Goal: Entertainment & Leisure: Consume media (video, audio)

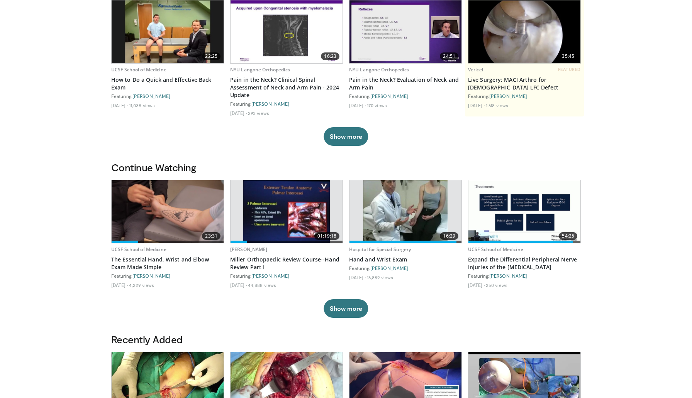
scroll to position [100, 0]
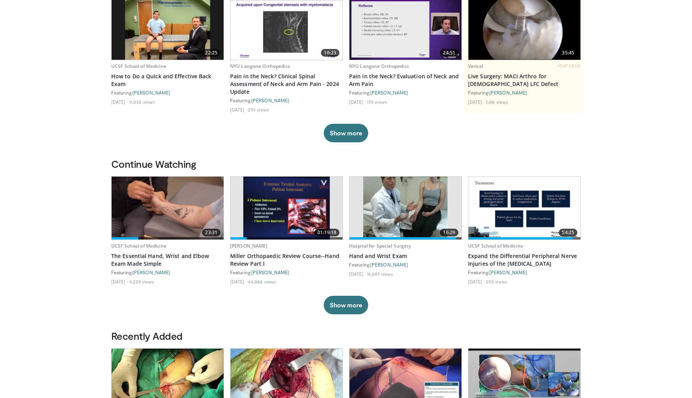
click at [284, 206] on img at bounding box center [286, 208] width 86 height 63
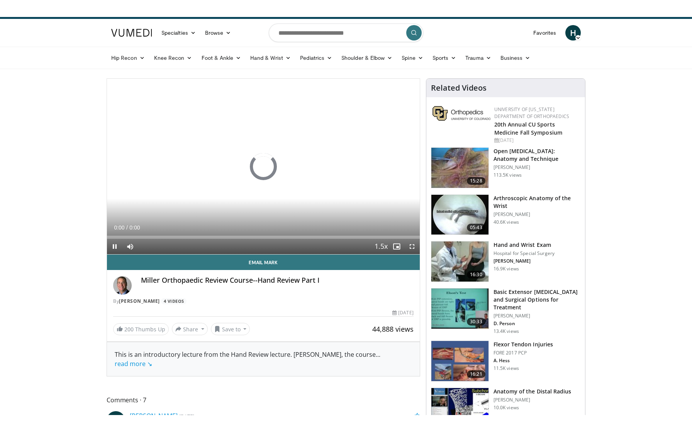
scroll to position [19, 0]
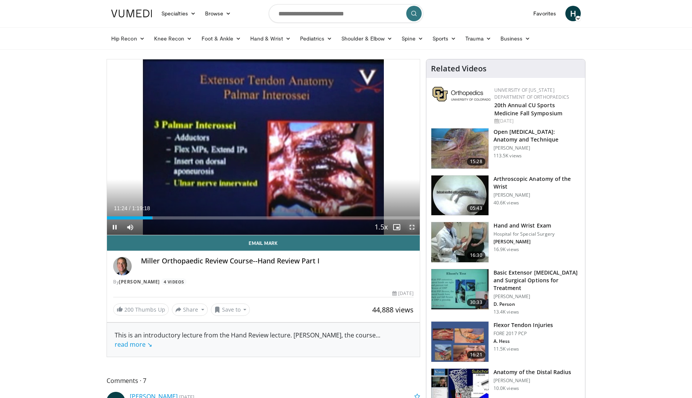
click at [413, 228] on span "Video Player" at bounding box center [411, 227] width 15 height 15
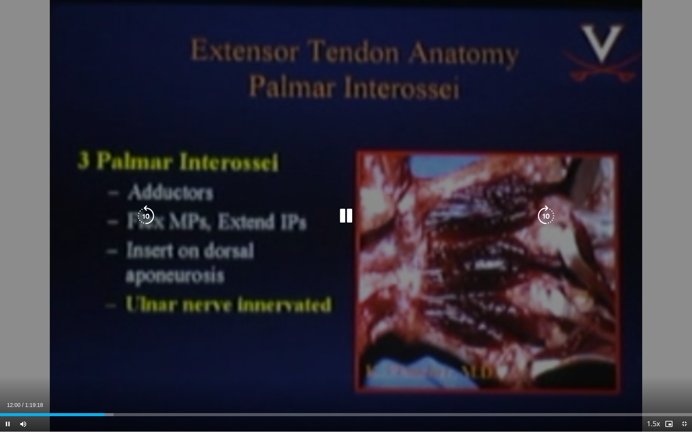
click at [345, 215] on icon "Video Player" at bounding box center [346, 216] width 22 height 22
click at [343, 219] on icon "Video Player" at bounding box center [346, 216] width 22 height 22
click at [340, 213] on icon "Video Player" at bounding box center [346, 216] width 22 height 22
click at [343, 218] on icon "Video Player" at bounding box center [346, 216] width 22 height 22
click at [352, 219] on icon "Video Player" at bounding box center [346, 216] width 22 height 22
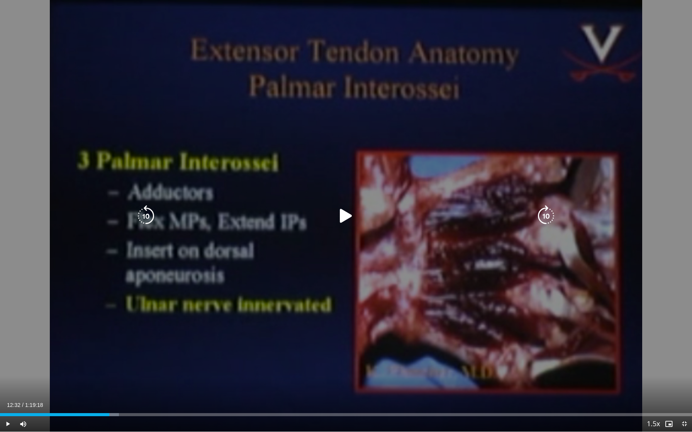
click at [347, 217] on icon "Video Player" at bounding box center [346, 216] width 22 height 22
click at [345, 215] on icon "Video Player" at bounding box center [346, 216] width 22 height 22
click at [346, 216] on icon "Video Player" at bounding box center [346, 216] width 22 height 22
click at [351, 212] on icon "Video Player" at bounding box center [346, 216] width 22 height 22
click at [344, 218] on icon "Video Player" at bounding box center [346, 216] width 22 height 22
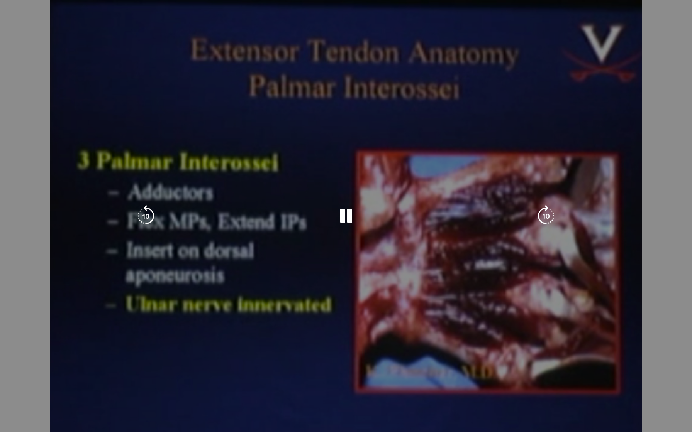
click at [344, 219] on icon "Video Player" at bounding box center [346, 216] width 22 height 22
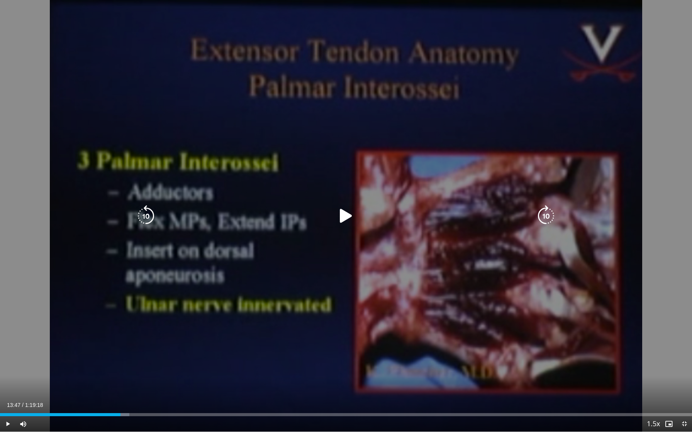
click at [343, 217] on icon "Video Player" at bounding box center [346, 216] width 22 height 22
click at [342, 213] on icon "Video Player" at bounding box center [346, 216] width 22 height 22
click at [346, 217] on icon "Video Player" at bounding box center [346, 216] width 22 height 22
click at [348, 213] on icon "Video Player" at bounding box center [346, 216] width 22 height 22
click at [347, 208] on icon "Video Player" at bounding box center [346, 216] width 22 height 22
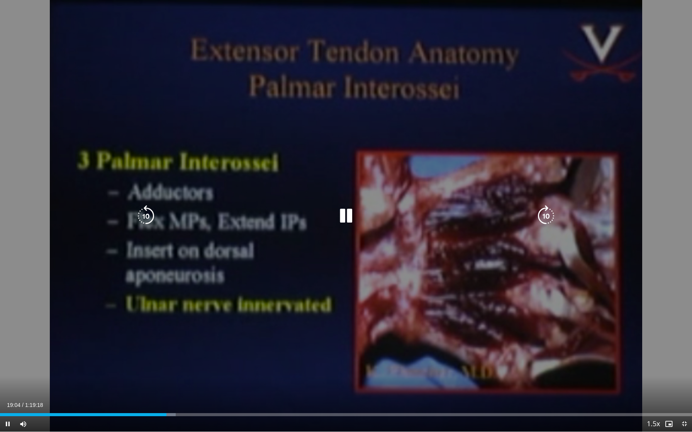
click at [350, 217] on icon "Video Player" at bounding box center [346, 216] width 22 height 22
